Goal: Obtain resource: Download file/media

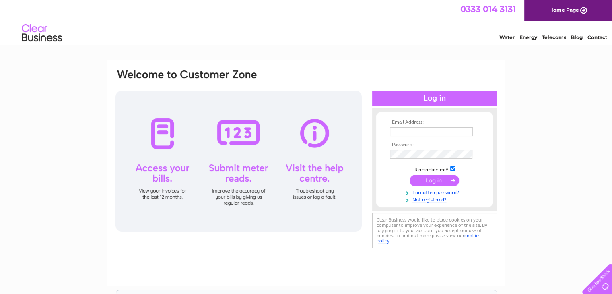
type input "[EMAIL_ADDRESS][DOMAIN_NAME]"
click at [434, 182] on input "submit" at bounding box center [435, 180] width 50 height 11
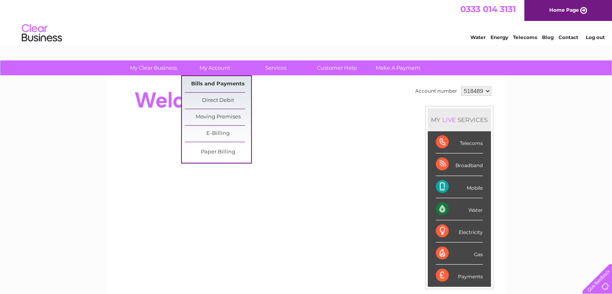
click at [225, 82] on link "Bills and Payments" at bounding box center [218, 84] width 66 height 16
click at [225, 83] on link "Bills and Payments" at bounding box center [218, 84] width 66 height 16
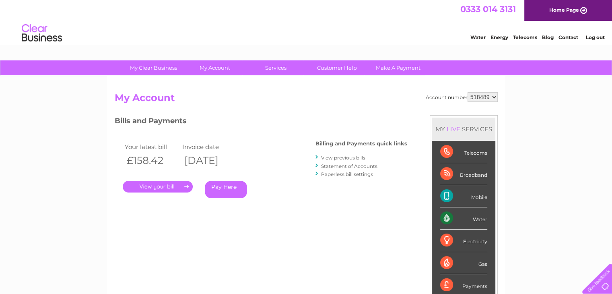
click at [359, 159] on link "View previous bills" at bounding box center [343, 158] width 44 height 6
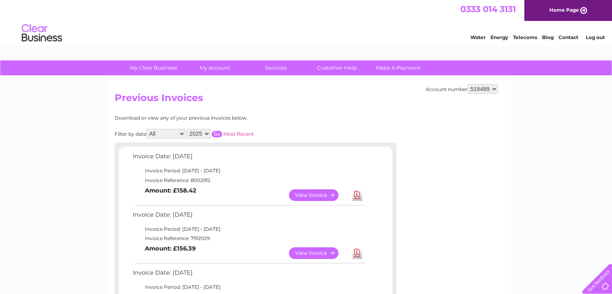
click at [359, 254] on link "Download" at bounding box center [357, 253] width 10 height 12
click at [358, 255] on link "Download" at bounding box center [357, 253] width 10 height 12
click at [352, 195] on link "Download" at bounding box center [357, 195] width 10 height 12
